Goal: Task Accomplishment & Management: Manage account settings

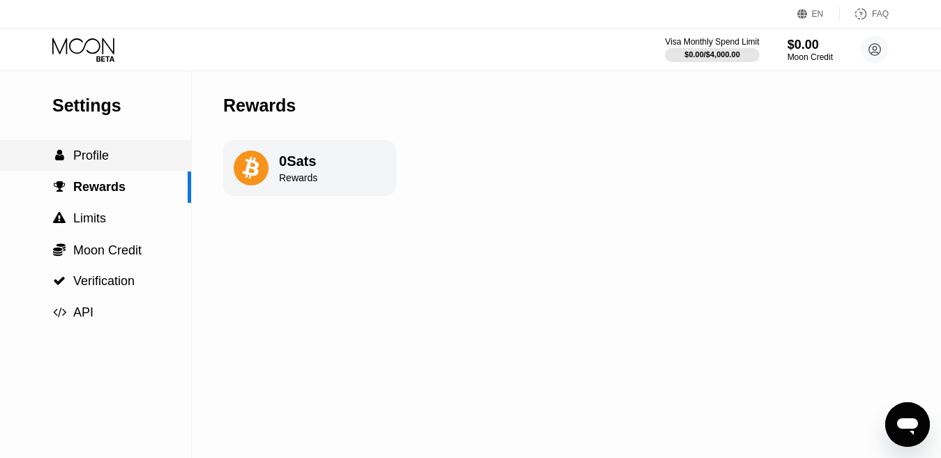
click at [115, 157] on div " Profile" at bounding box center [95, 156] width 191 height 15
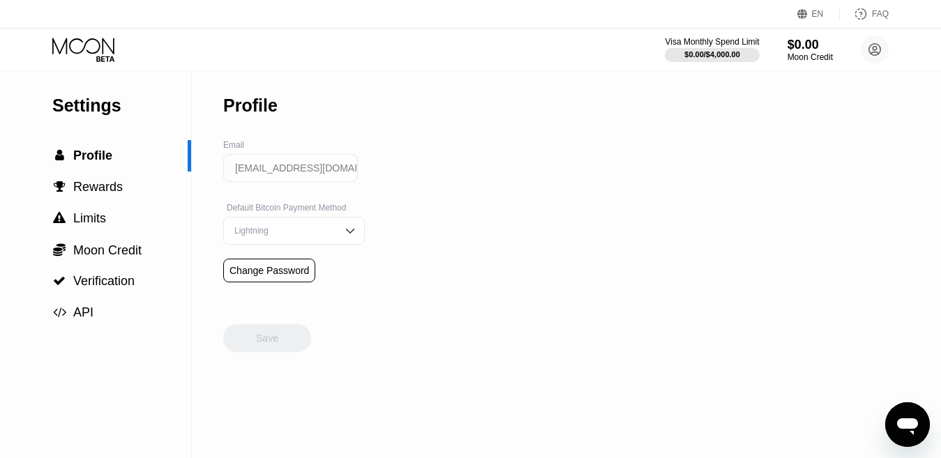
click at [102, 48] on icon at bounding box center [84, 50] width 65 height 24
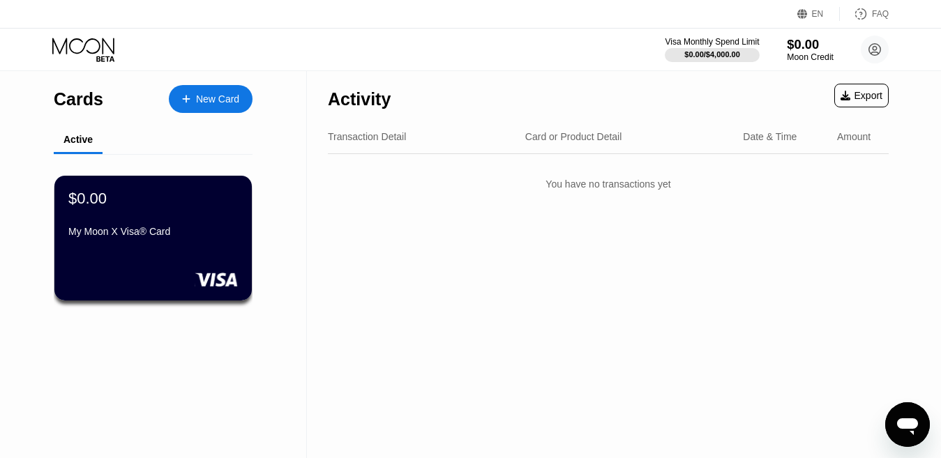
click at [815, 54] on div "Moon Credit" at bounding box center [810, 57] width 47 height 10
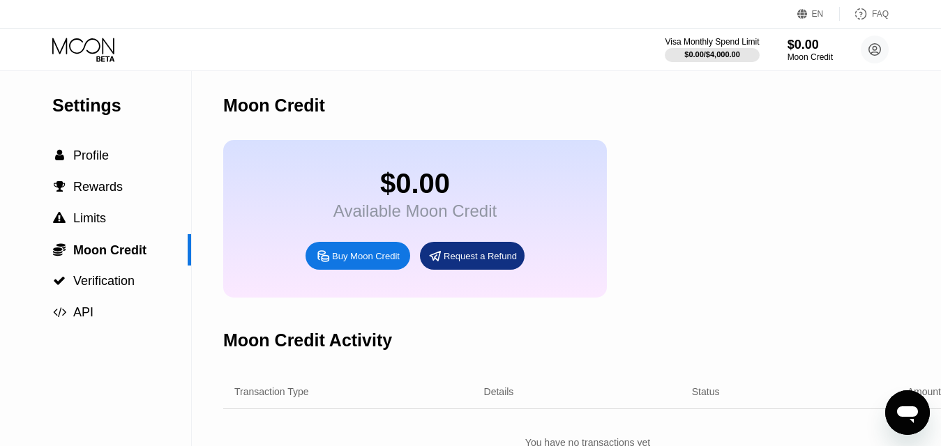
scroll to position [70, 0]
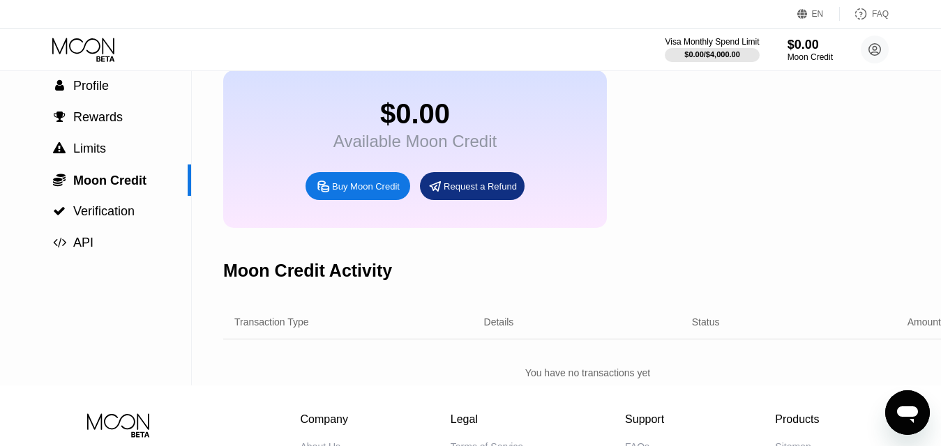
click at [86, 49] on icon at bounding box center [84, 50] width 65 height 24
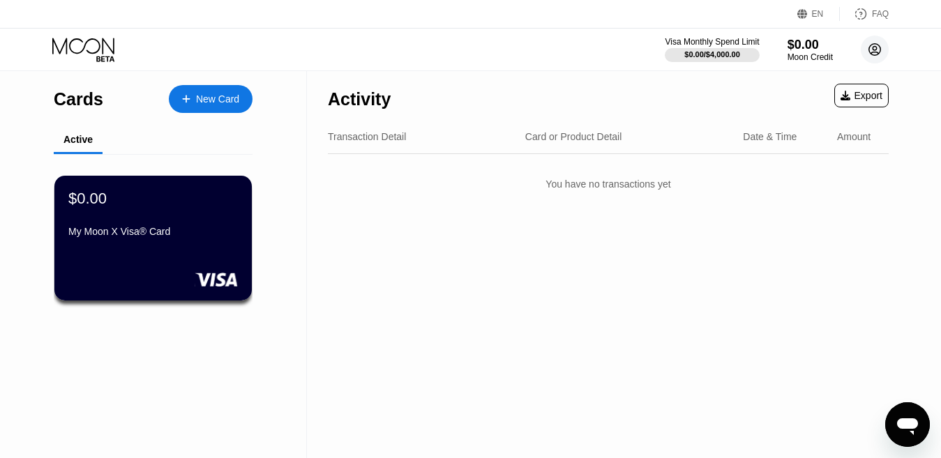
click at [880, 49] on circle at bounding box center [875, 50] width 28 height 28
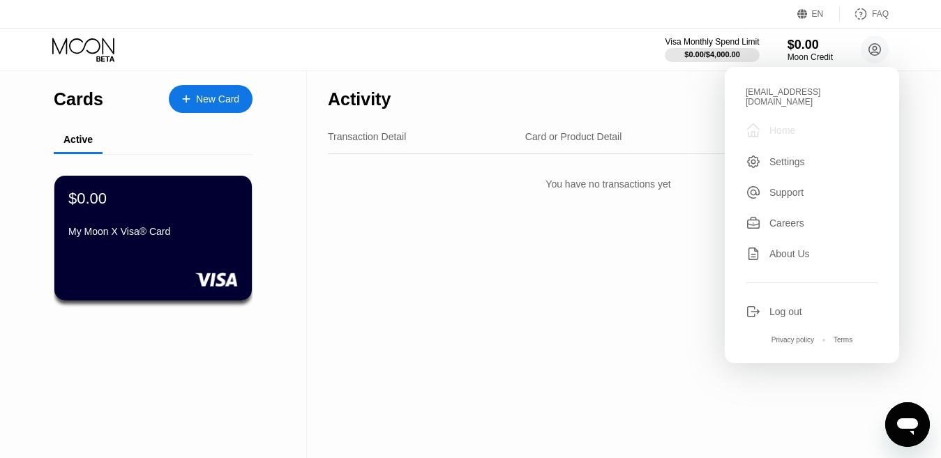
click at [778, 125] on div "Home" at bounding box center [782, 130] width 26 height 11
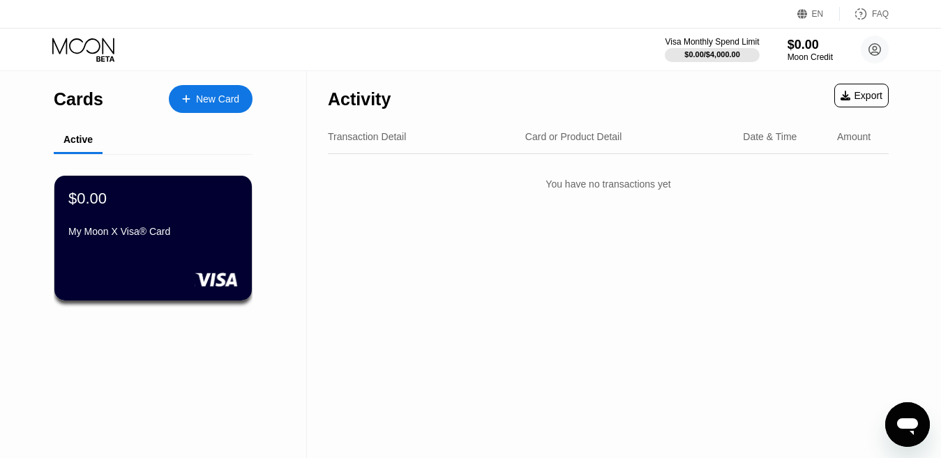
drag, startPoint x: 188, startPoint y: 188, endPoint x: 265, endPoint y: 147, distance: 87.1
click at [265, 147] on div "Cards New Card Active $0.00 My Moon X Visa® Card" at bounding box center [153, 264] width 307 height 387
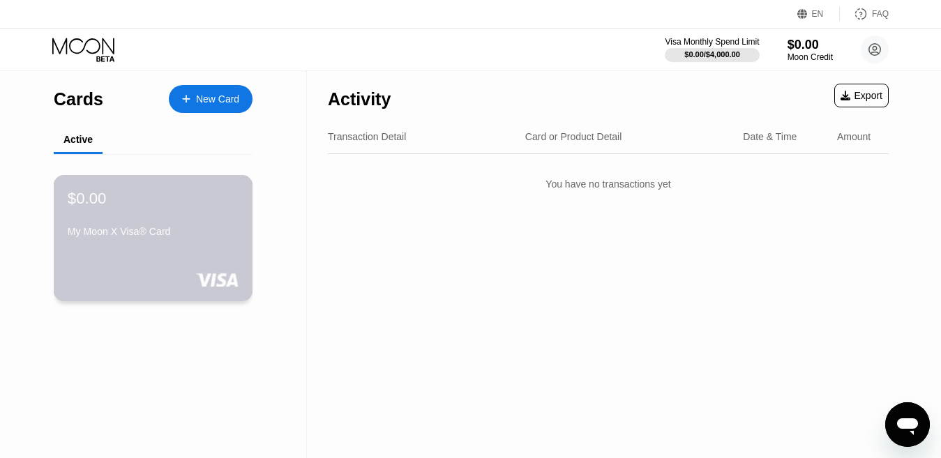
click at [224, 282] on rect at bounding box center [216, 280] width 43 height 14
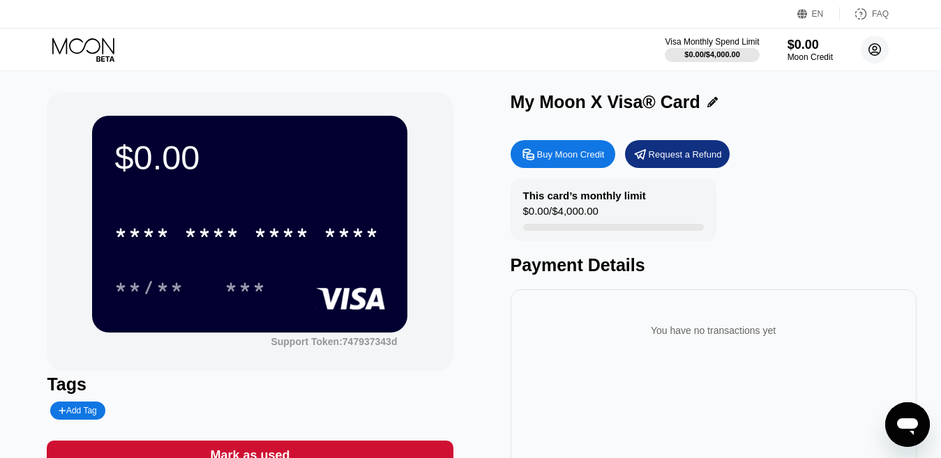
click at [876, 45] on circle at bounding box center [875, 50] width 28 height 28
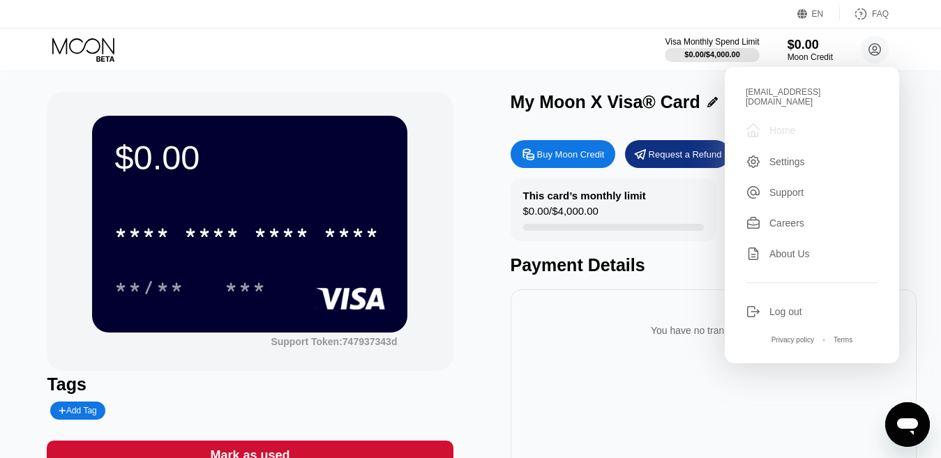
click at [795, 125] on div "Home" at bounding box center [782, 130] width 26 height 11
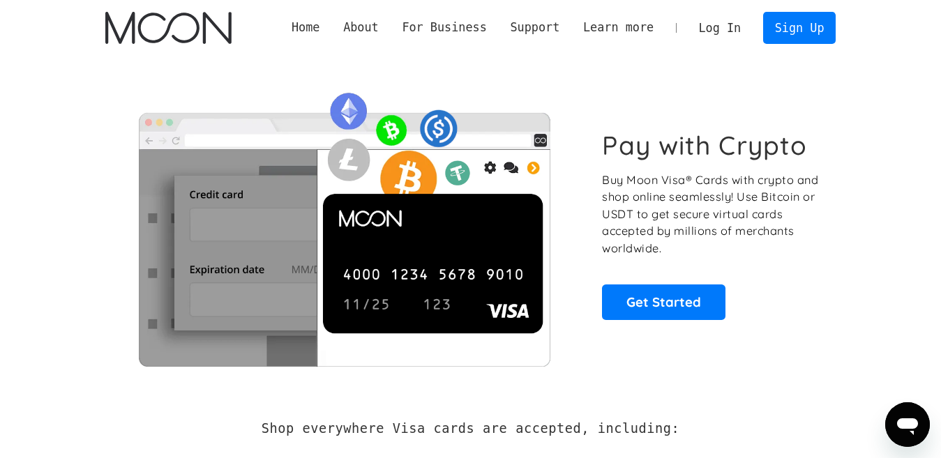
click at [714, 30] on link "Log In" at bounding box center [720, 28] width 66 height 31
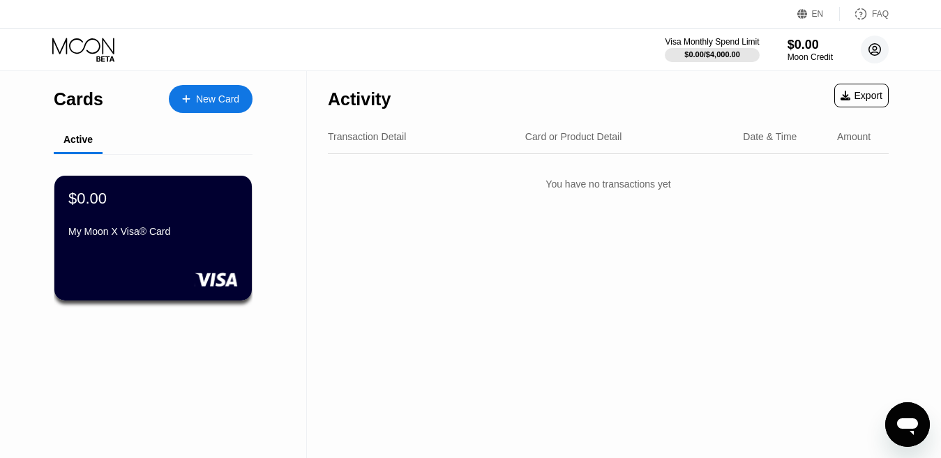
click at [876, 48] on icon at bounding box center [875, 50] width 8 height 8
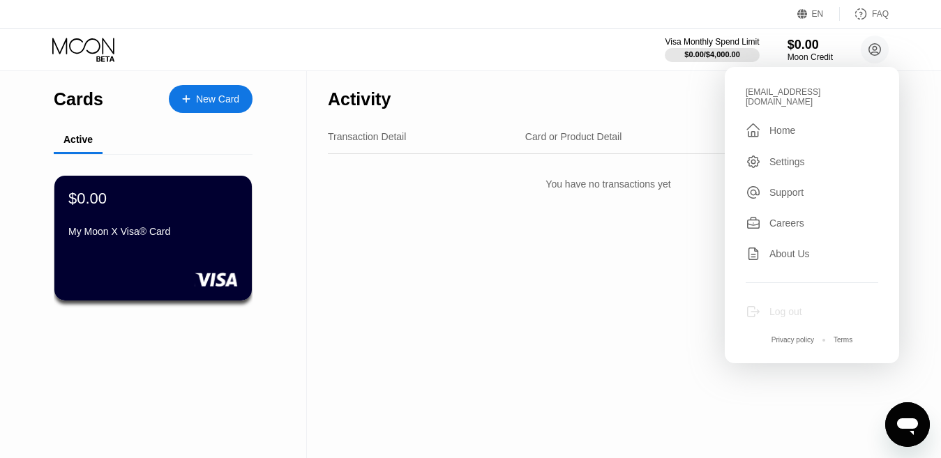
click at [774, 306] on div "Log out" at bounding box center [785, 311] width 33 height 11
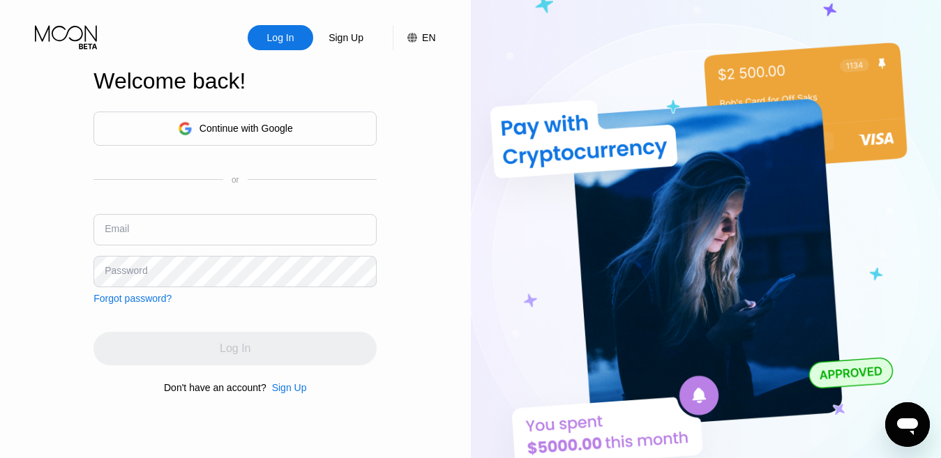
type input "[EMAIL_ADDRESS][DOMAIN_NAME]"
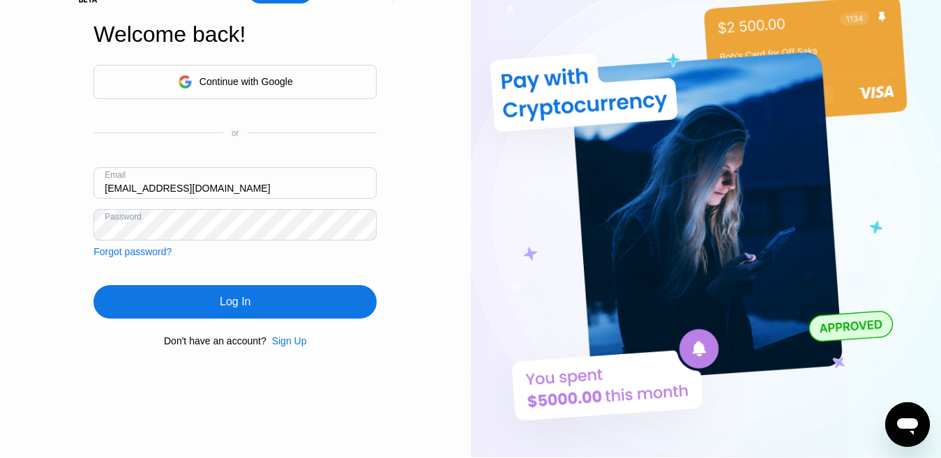
scroll to position [70, 0]
